Goal: Communication & Community: Answer question/provide support

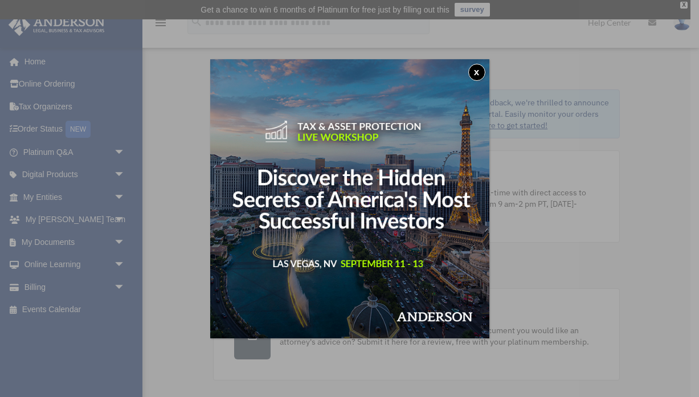
click at [479, 69] on button "x" at bounding box center [476, 72] width 17 height 17
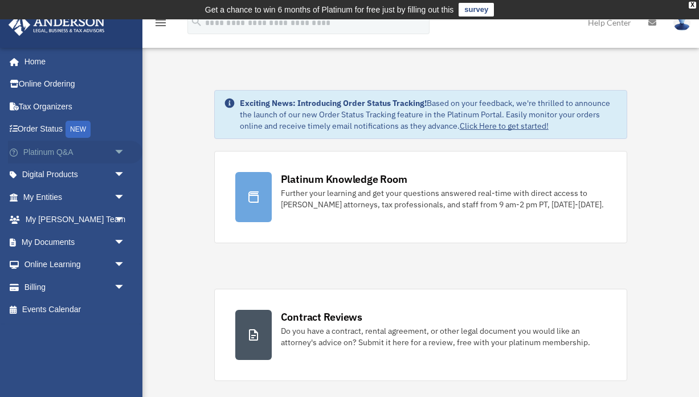
click at [44, 148] on link "Platinum Q&A arrow_drop_down" at bounding box center [75, 152] width 134 height 23
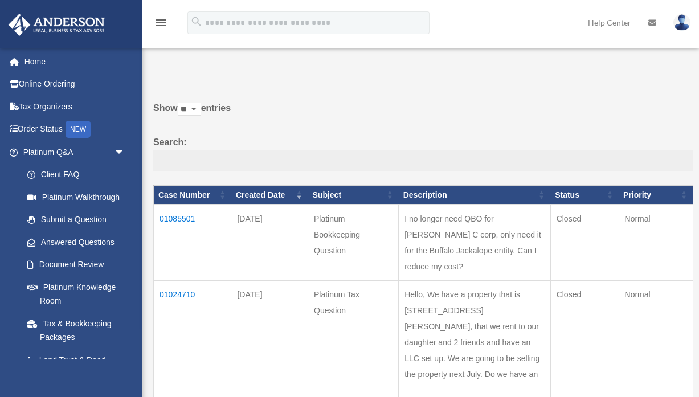
scroll to position [11, 0]
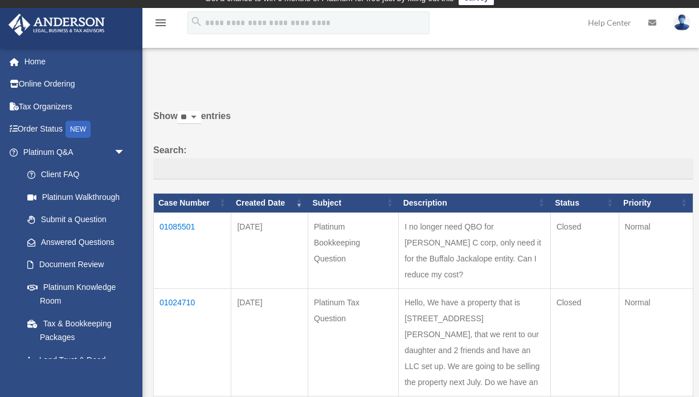
click at [174, 234] on td "01085501" at bounding box center [192, 250] width 77 height 76
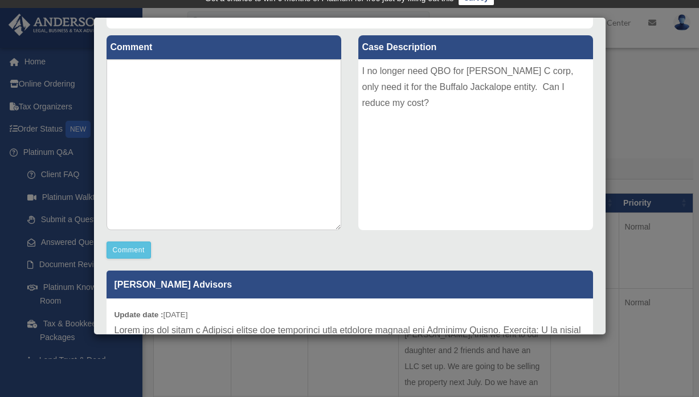
scroll to position [122, 0]
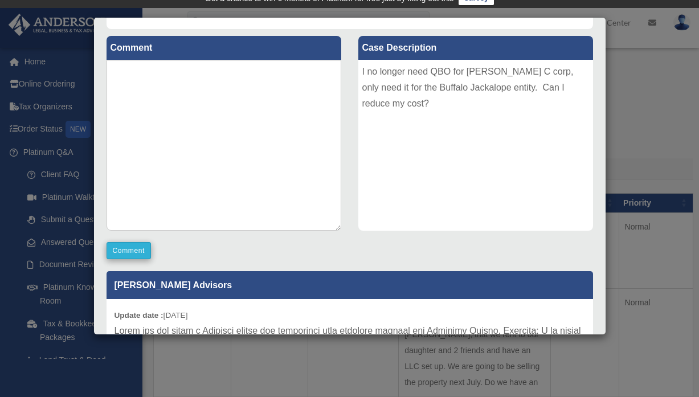
click at [130, 252] on button "Comment" at bounding box center [129, 250] width 45 height 17
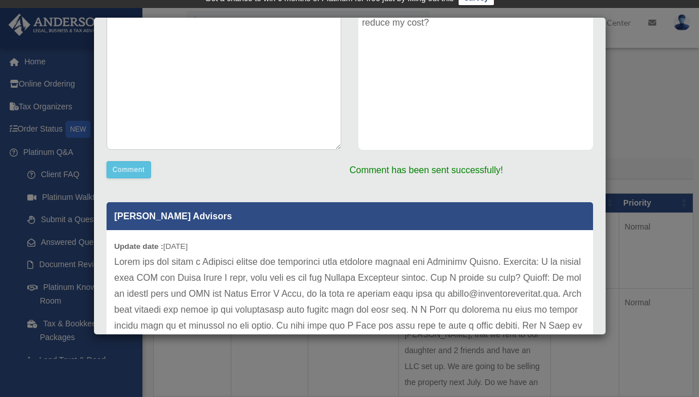
scroll to position [0, 0]
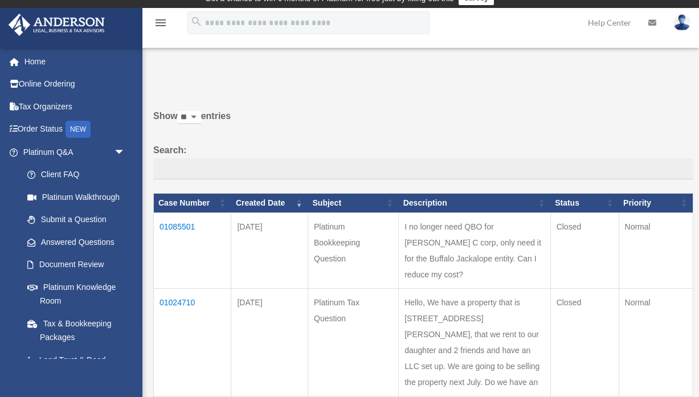
click at [181, 235] on td "01085501" at bounding box center [192, 250] width 77 height 76
click at [181, 234] on td "01085501" at bounding box center [192, 250] width 77 height 76
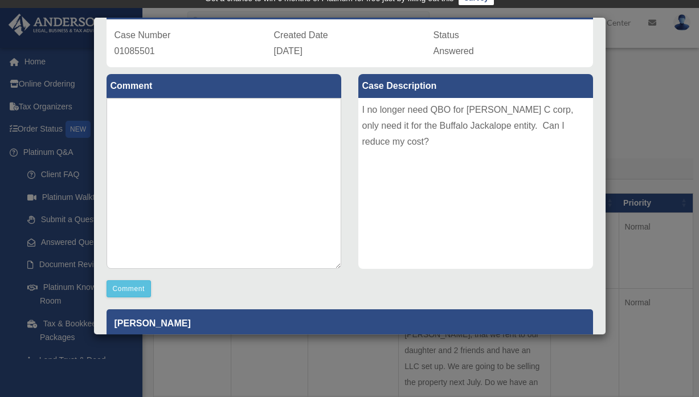
scroll to position [89, 0]
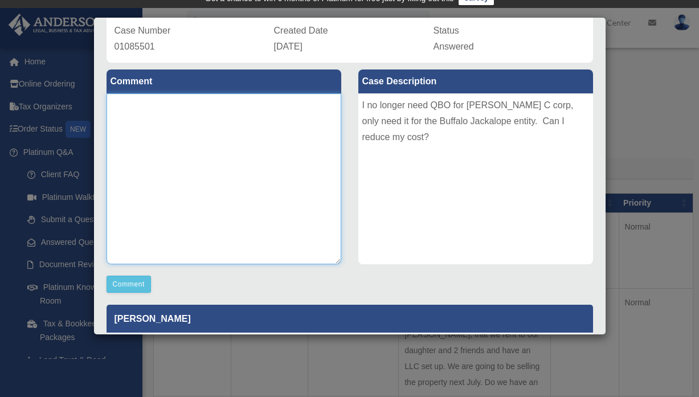
click at [165, 132] on textarea at bounding box center [224, 178] width 235 height 171
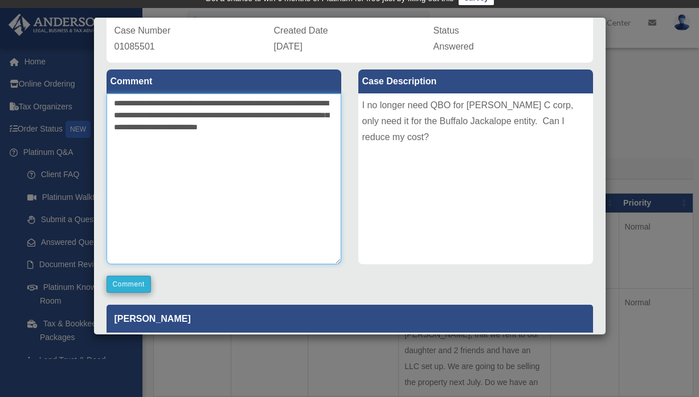
type textarea "**********"
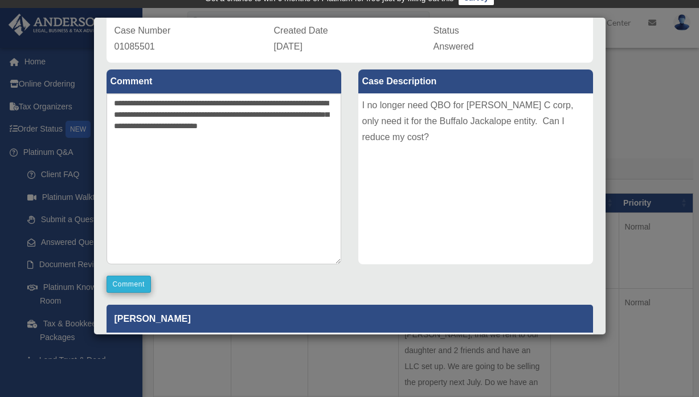
click at [122, 279] on button "Comment" at bounding box center [129, 284] width 45 height 17
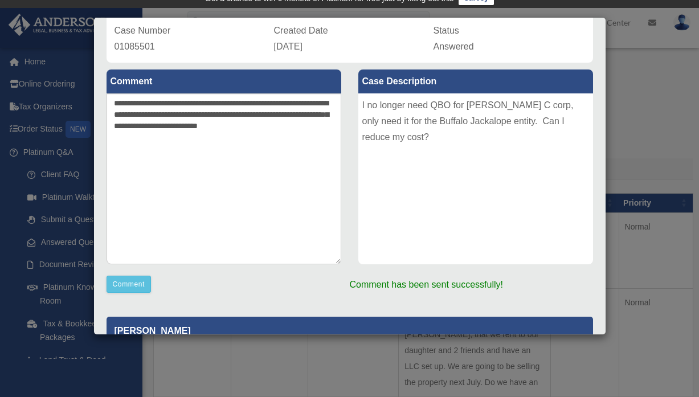
click at [56, 49] on div "Case Detail × Platinum Bookkeeping Question Case Number 01085501 Created Date […" at bounding box center [349, 198] width 699 height 397
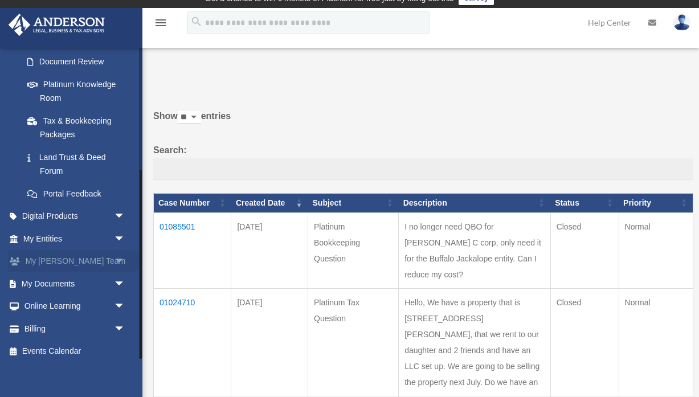
scroll to position [202, 0]
